Goal: Information Seeking & Learning: Learn about a topic

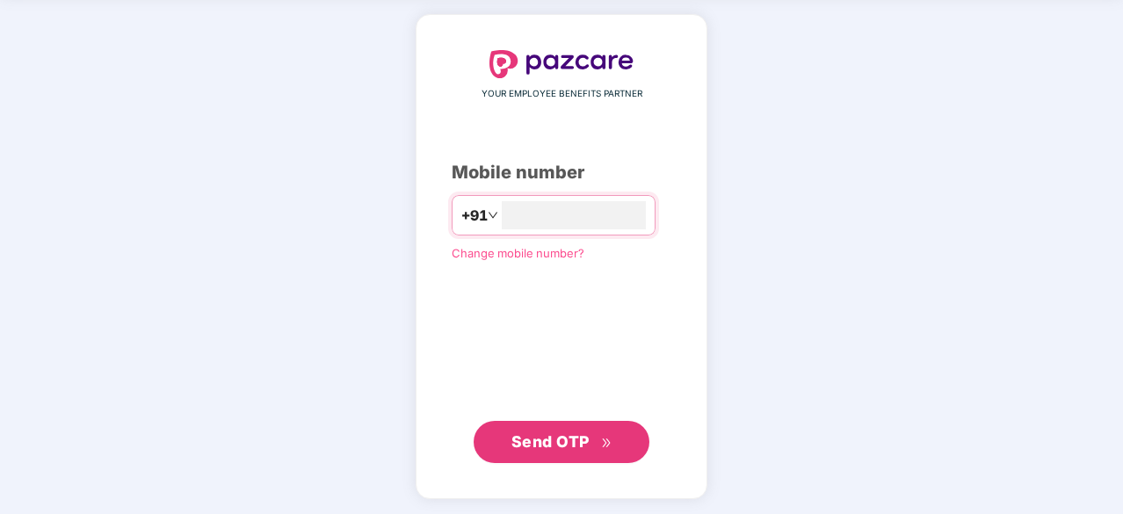
type input "**********"
click at [559, 429] on span "Send OTP" at bounding box center [561, 441] width 101 height 25
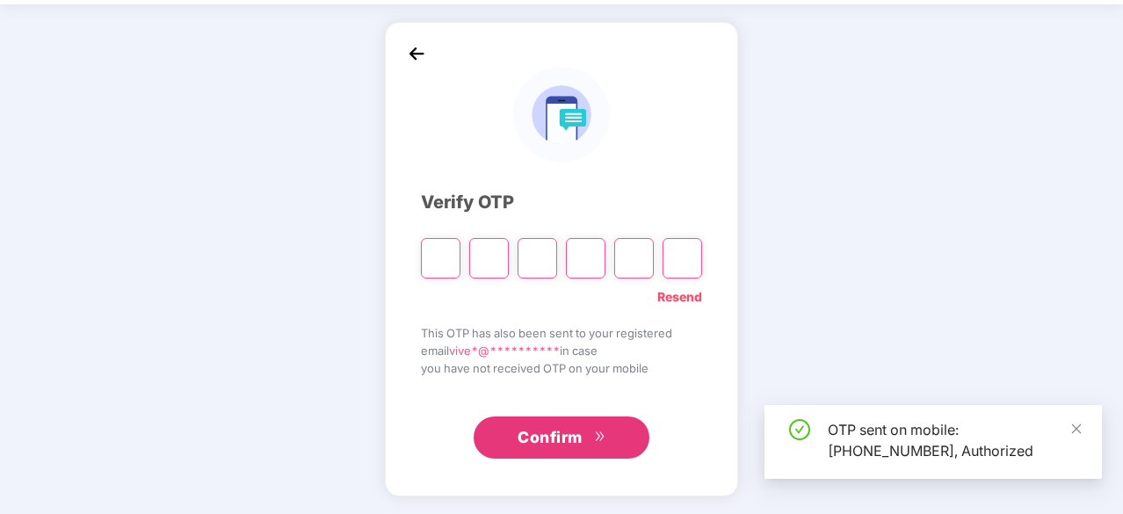
scroll to position [58, 0]
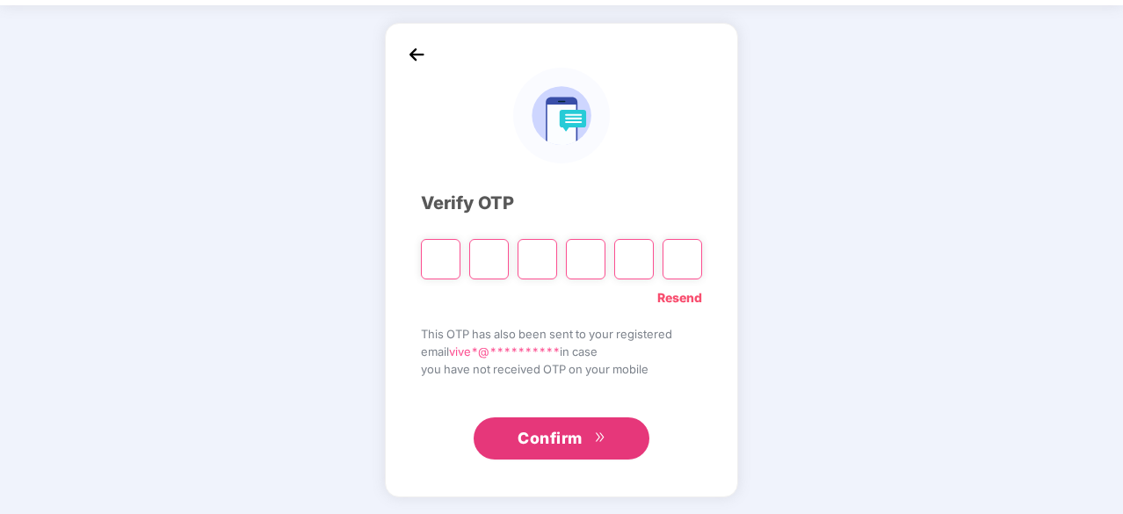
type input "*"
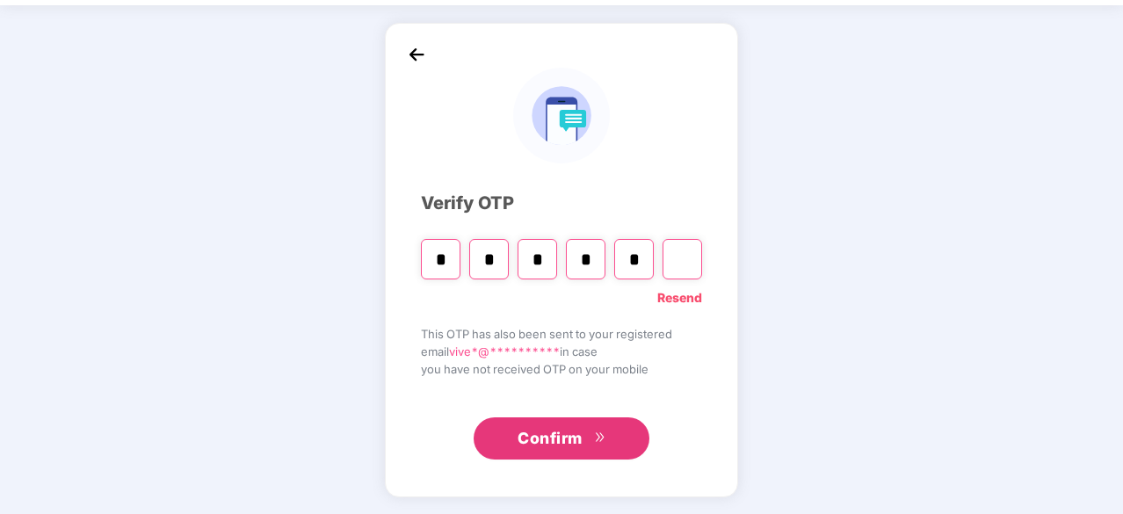
type input "*"
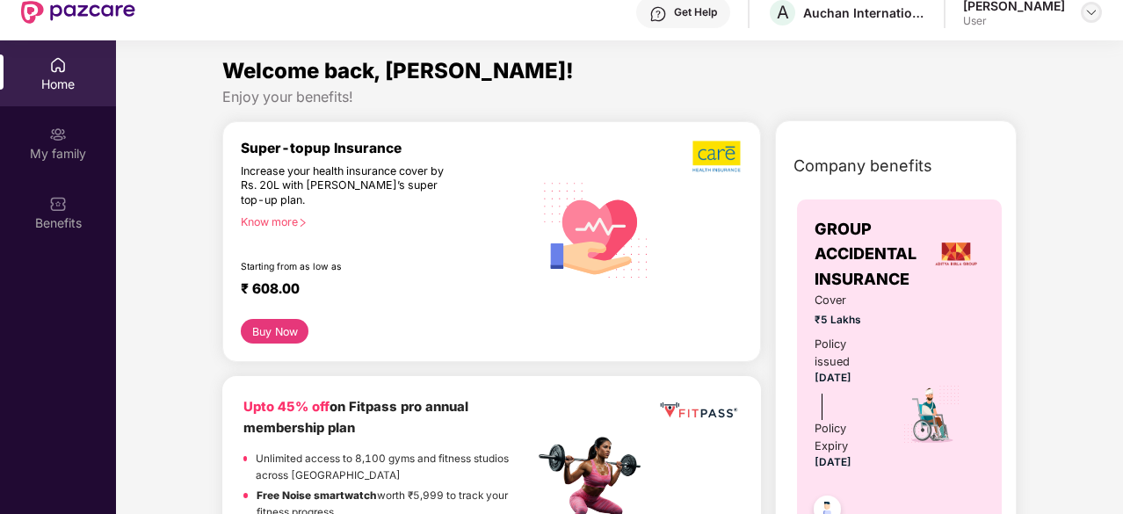
click at [1095, 13] on img at bounding box center [1091, 12] width 14 height 14
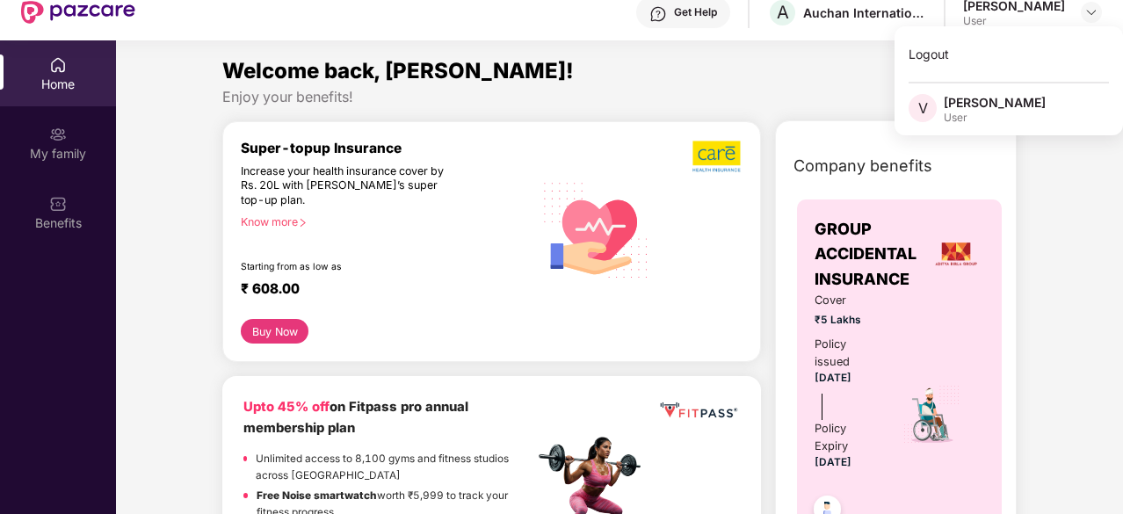
click at [1049, 298] on div "Company benefits GROUP ACCIDENTAL INSURANCE Cover ₹5 Lakhs Policy issued [DATE]…" at bounding box center [895, 401] width 317 height 517
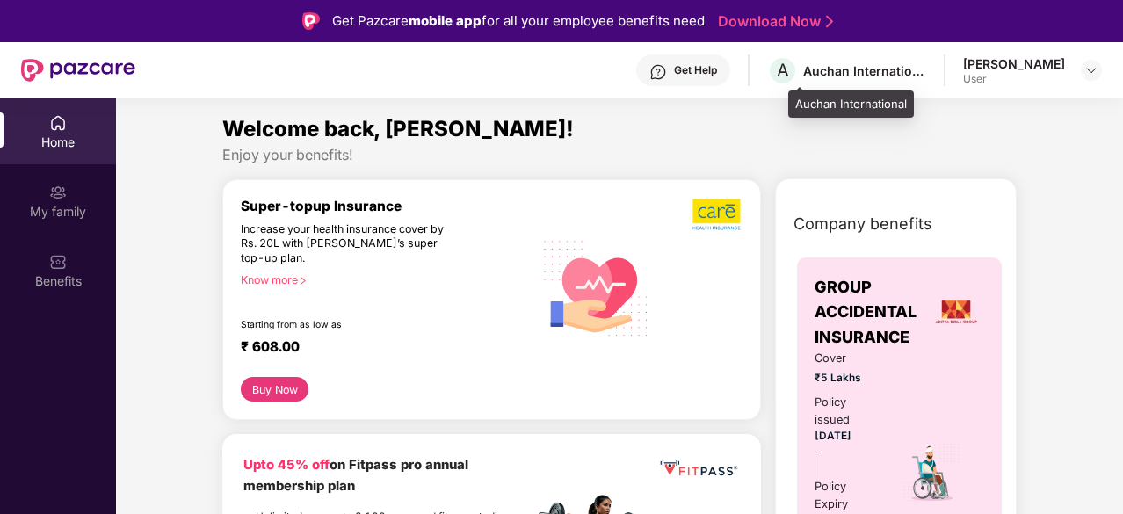
click at [926, 75] on div "Auchan International" at bounding box center [864, 70] width 123 height 17
click at [789, 69] on span "A" at bounding box center [783, 70] width 12 height 21
click at [843, 66] on div "Auchan International" at bounding box center [864, 70] width 123 height 17
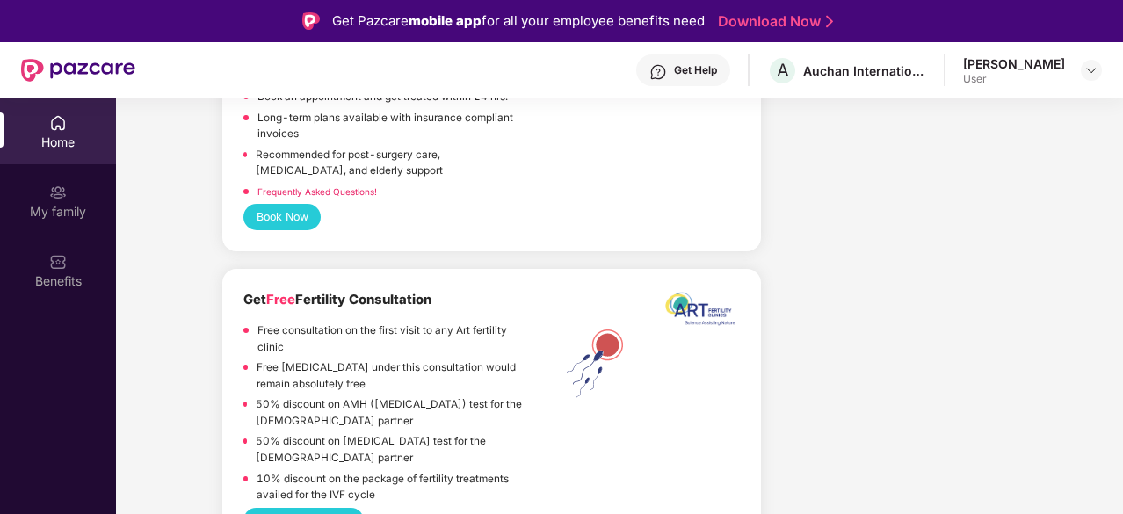
scroll to position [4651, 0]
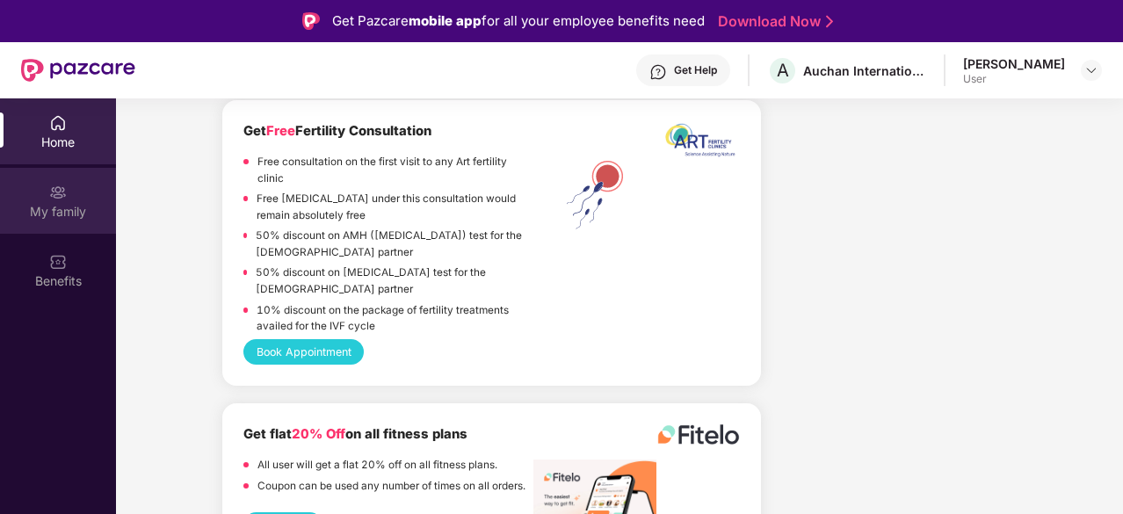
click at [59, 218] on div "My family" at bounding box center [58, 212] width 116 height 18
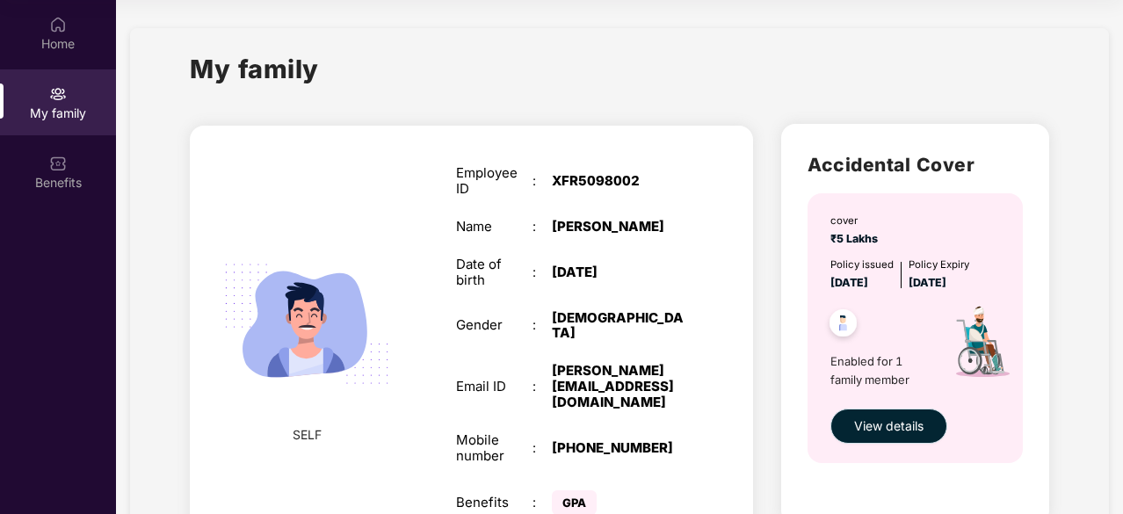
click at [906, 428] on span "View details" at bounding box center [888, 425] width 69 height 19
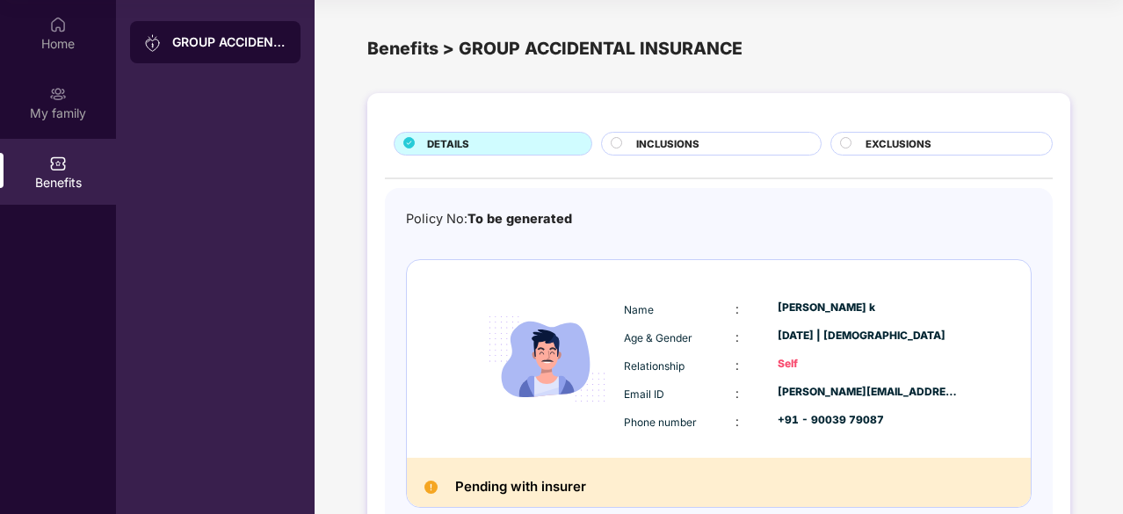
click at [664, 141] on span "INCLUSIONS" at bounding box center [667, 144] width 63 height 16
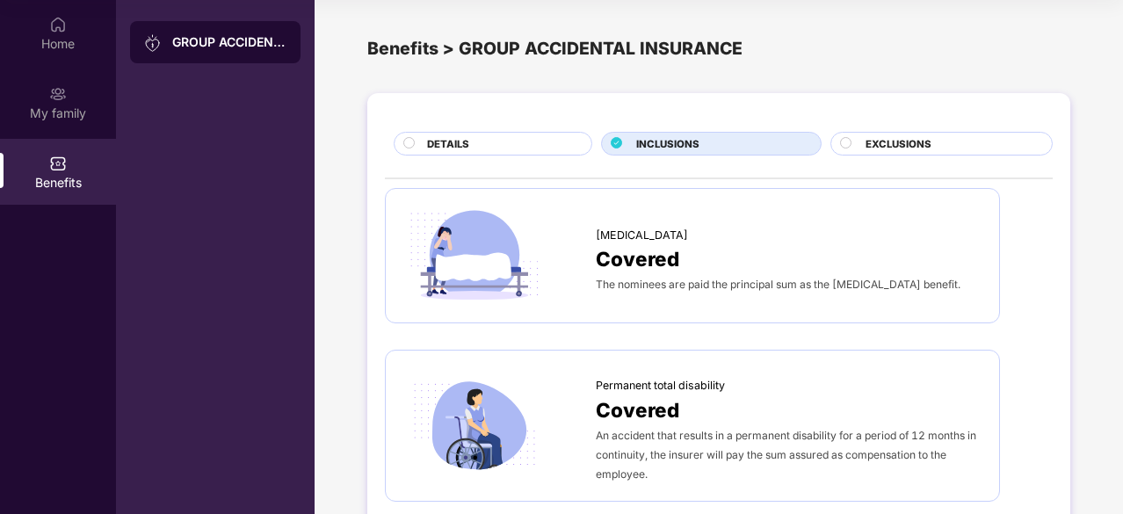
click at [882, 143] on span "EXCLUSIONS" at bounding box center [898, 144] width 66 height 16
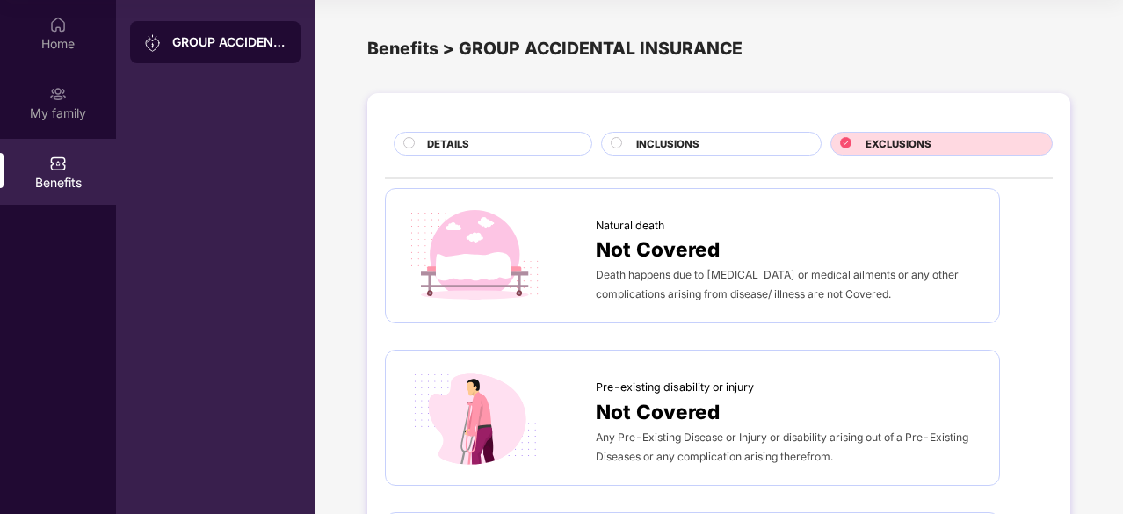
click at [734, 141] on div "INCLUSIONS" at bounding box center [719, 145] width 184 height 18
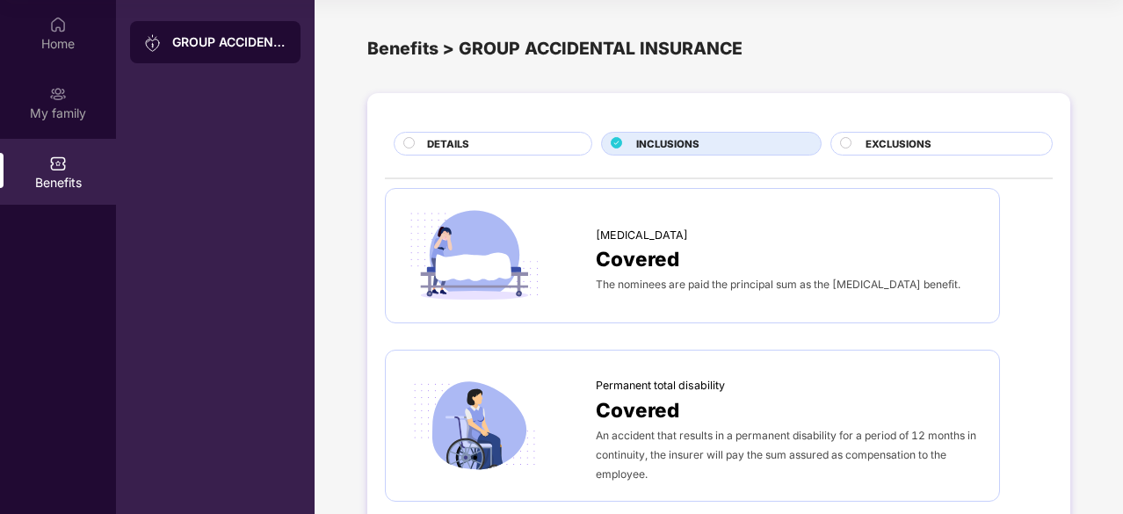
click at [483, 145] on div "DETAILS" at bounding box center [500, 145] width 164 height 18
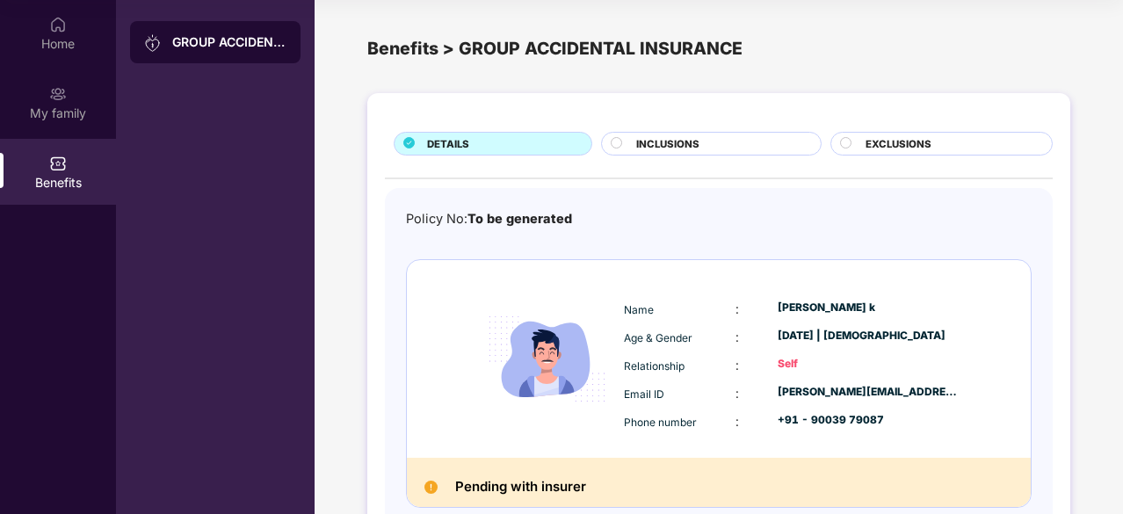
click at [696, 146] on span "INCLUSIONS" at bounding box center [667, 144] width 63 height 16
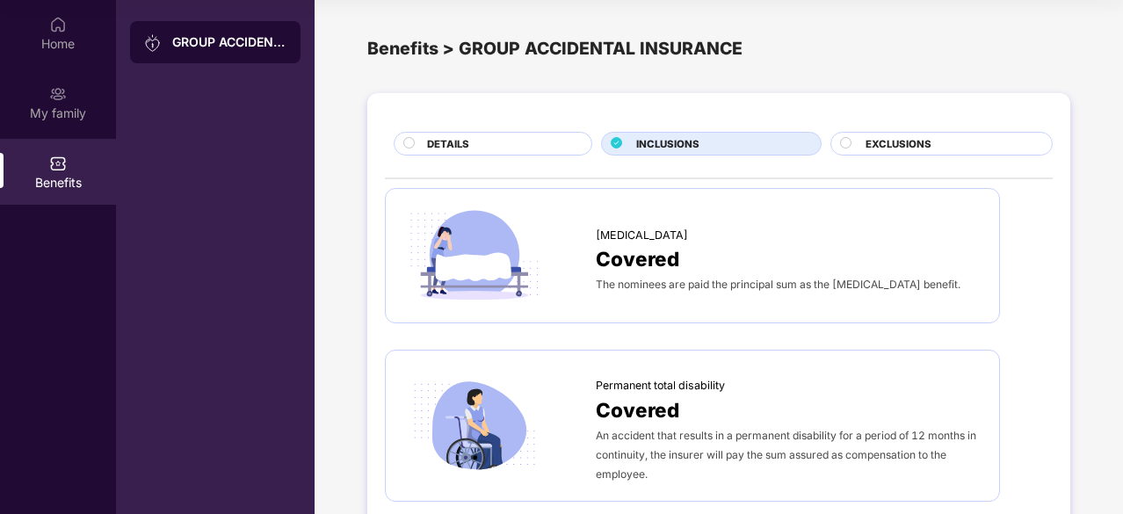
click at [676, 286] on span "The nominees are paid the principal sum as the [MEDICAL_DATA] benefit." at bounding box center [778, 284] width 365 height 13
click at [654, 231] on span "[MEDICAL_DATA]" at bounding box center [642, 236] width 92 height 18
click at [490, 256] on img at bounding box center [474, 255] width 142 height 99
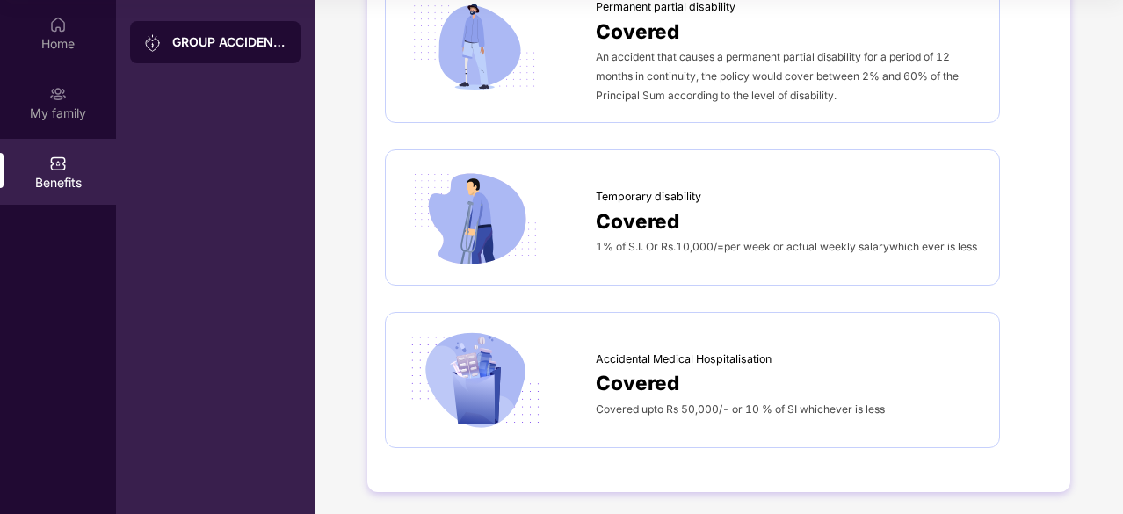
click at [682, 368] on div "Covered" at bounding box center [789, 382] width 386 height 31
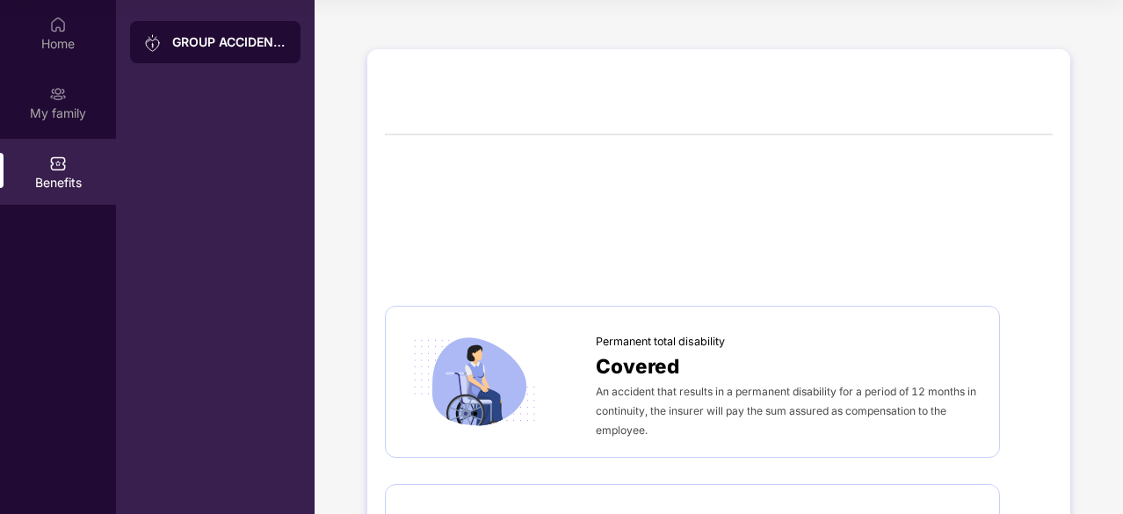
scroll to position [0, 0]
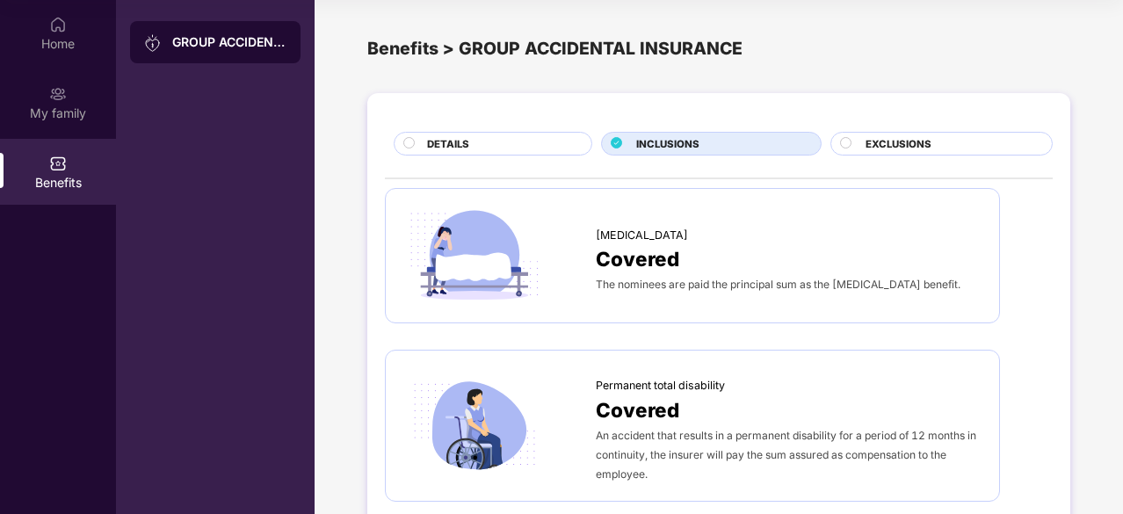
click at [865, 141] on span "EXCLUSIONS" at bounding box center [898, 144] width 66 height 16
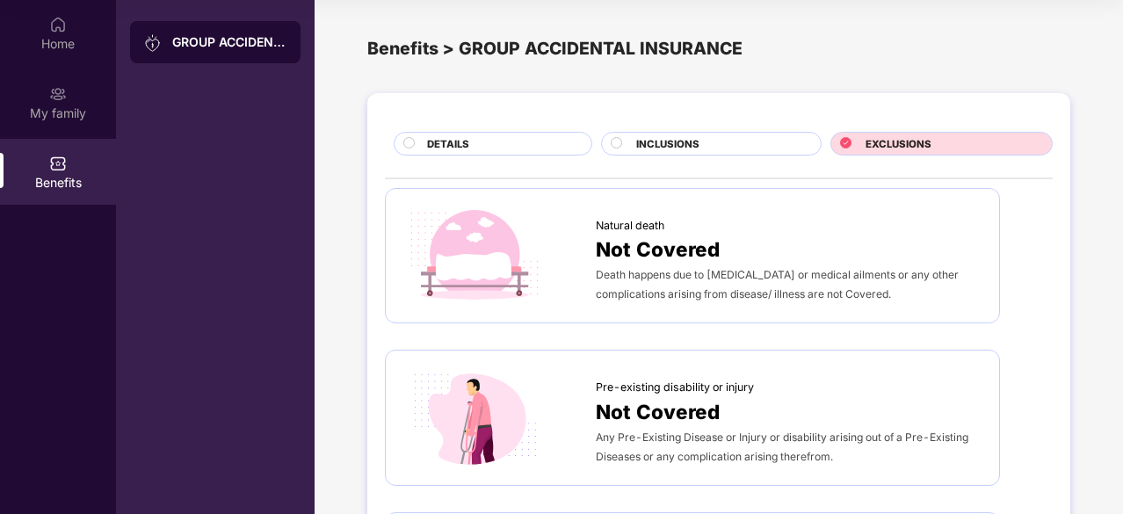
click at [459, 132] on div "DETAILS" at bounding box center [493, 144] width 199 height 24
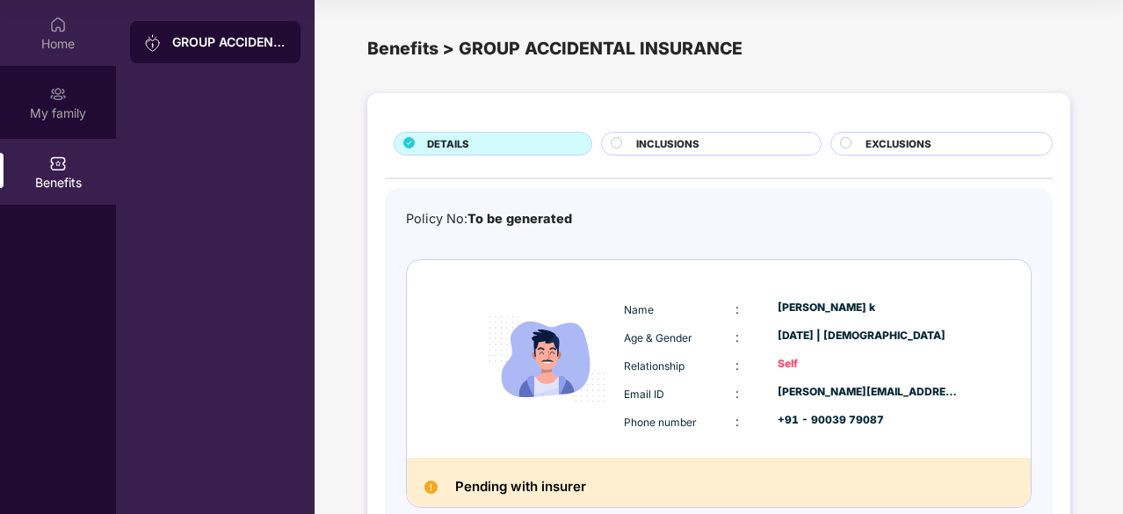
click at [42, 46] on div "Home" at bounding box center [58, 44] width 116 height 18
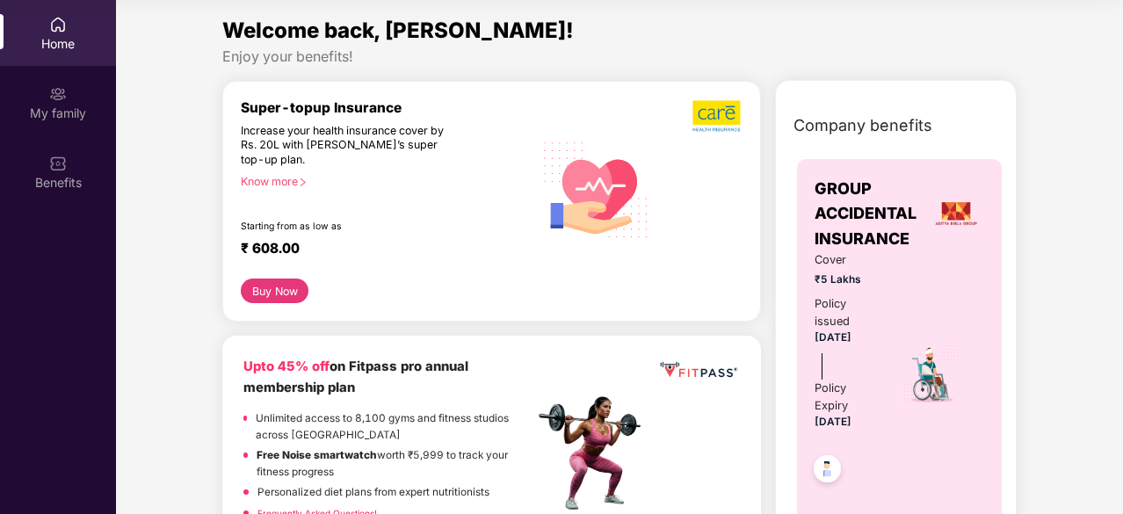
click at [59, 41] on div "Home" at bounding box center [58, 44] width 116 height 18
click at [54, 112] on div "My family" at bounding box center [58, 114] width 116 height 18
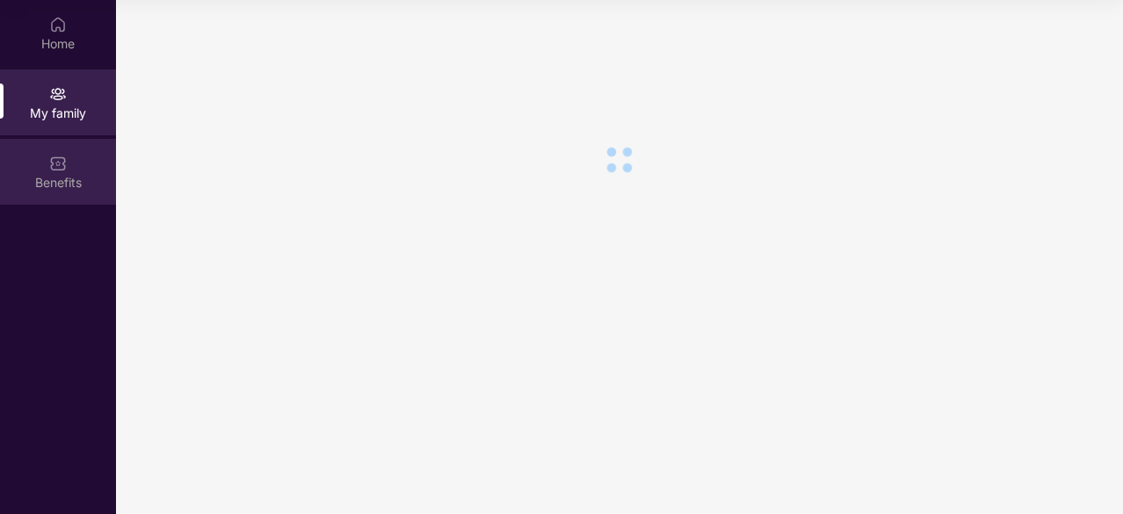
click at [53, 166] on img at bounding box center [58, 164] width 18 height 18
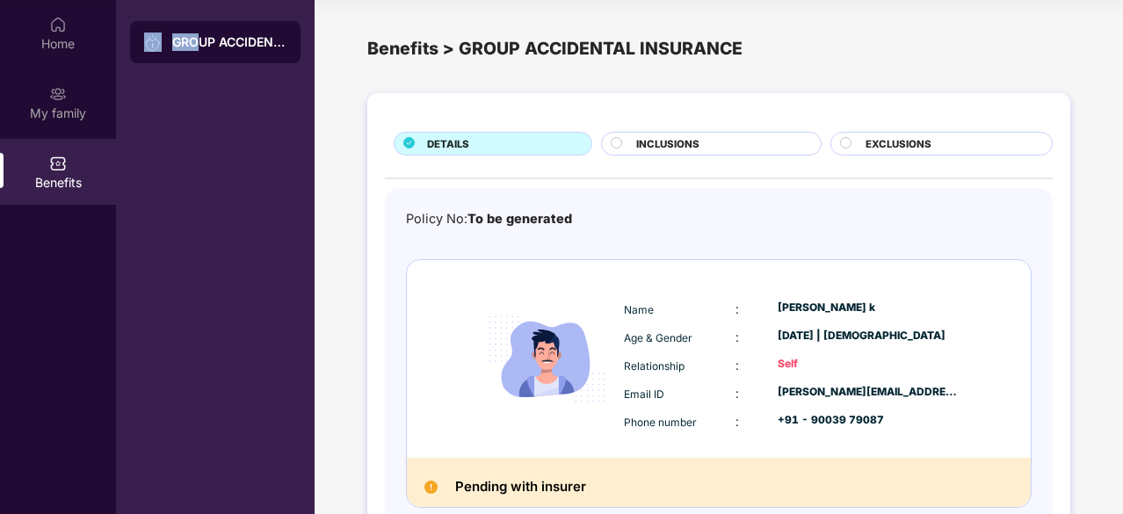
drag, startPoint x: 2, startPoint y: 161, endPoint x: 202, endPoint y: 178, distance: 201.1
click at [202, 178] on div "Home My family Benefits GROUP ACCIDENTAL INSURANCE" at bounding box center [157, 257] width 315 height 514
click at [202, 178] on div "GROUP ACCIDENTAL INSURANCE" at bounding box center [215, 257] width 199 height 514
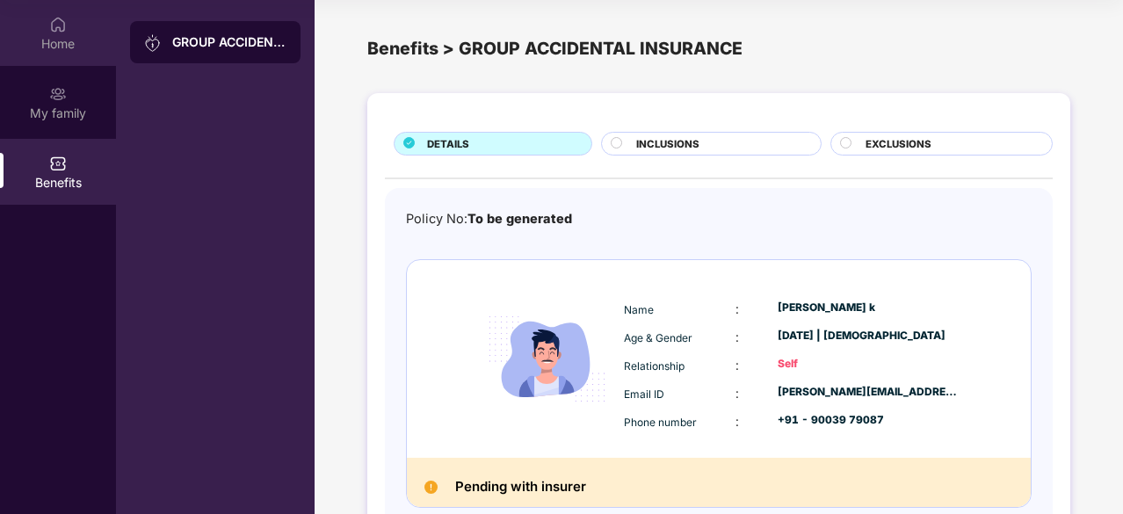
click at [64, 41] on div "Home" at bounding box center [58, 44] width 116 height 18
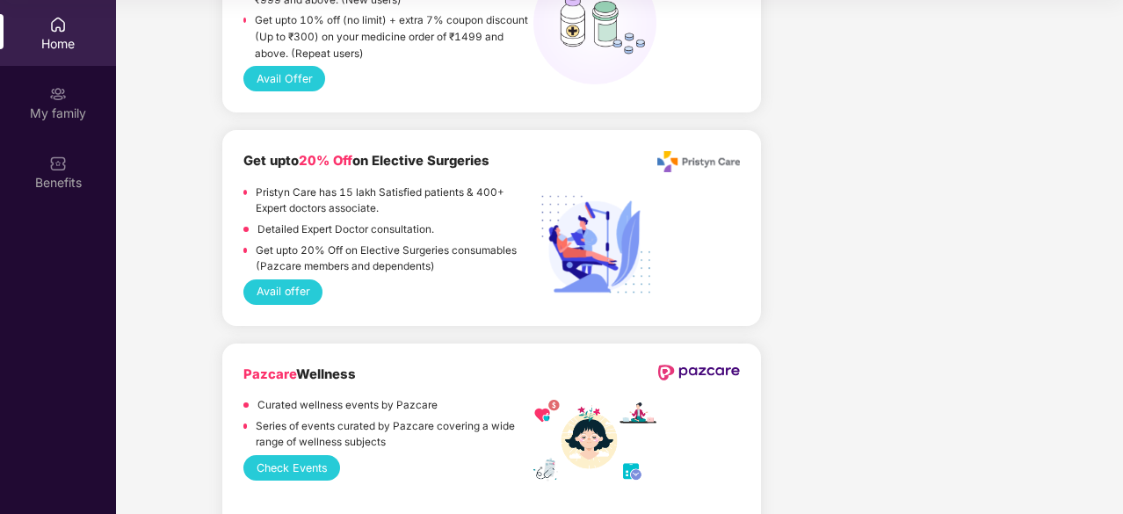
scroll to position [1335, 0]
